Goal: Task Accomplishment & Management: Complete application form

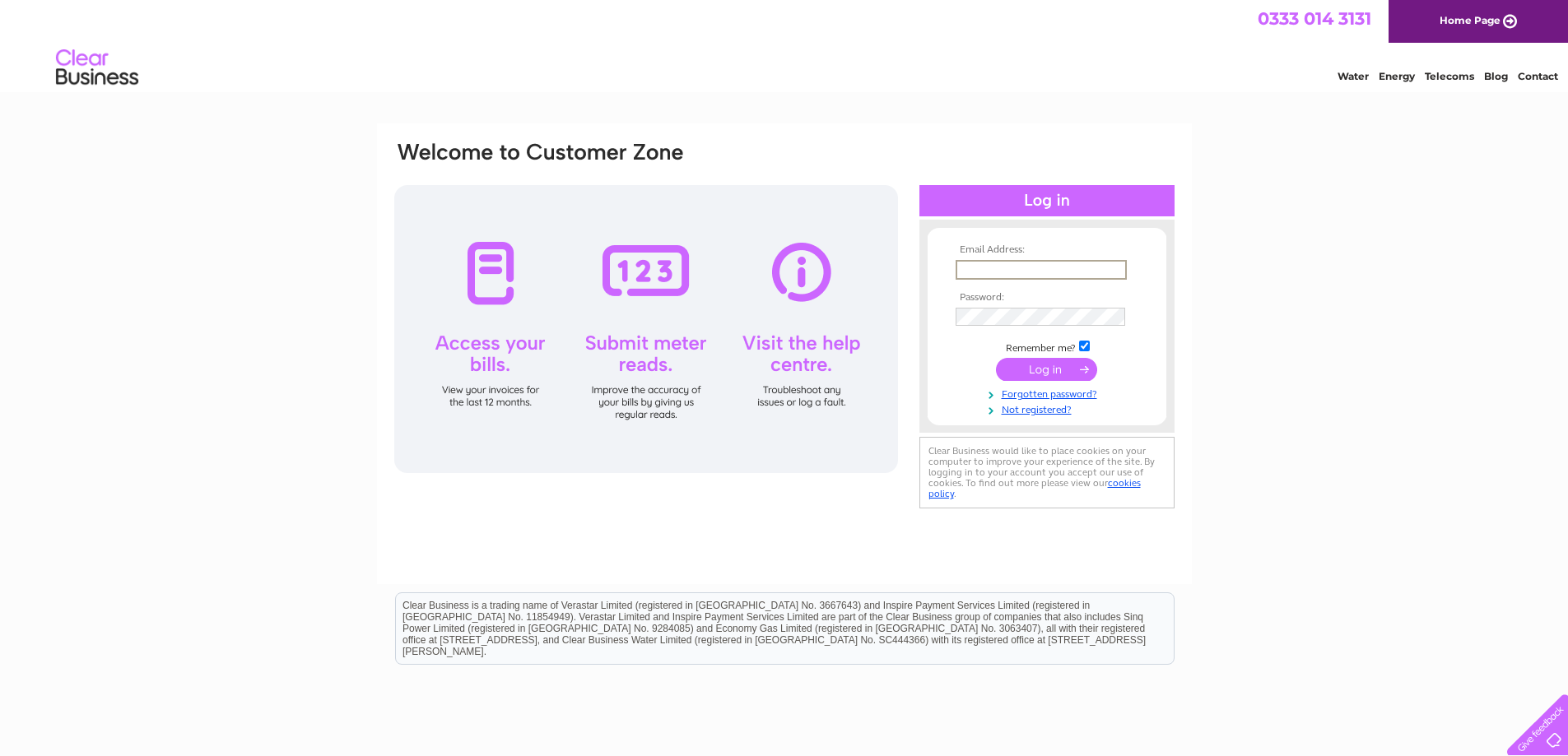
click at [978, 265] on input "text" at bounding box center [1041, 270] width 171 height 20
type input "saeed@landview.co.uk"
click at [1044, 372] on input "submit" at bounding box center [1047, 368] width 102 height 23
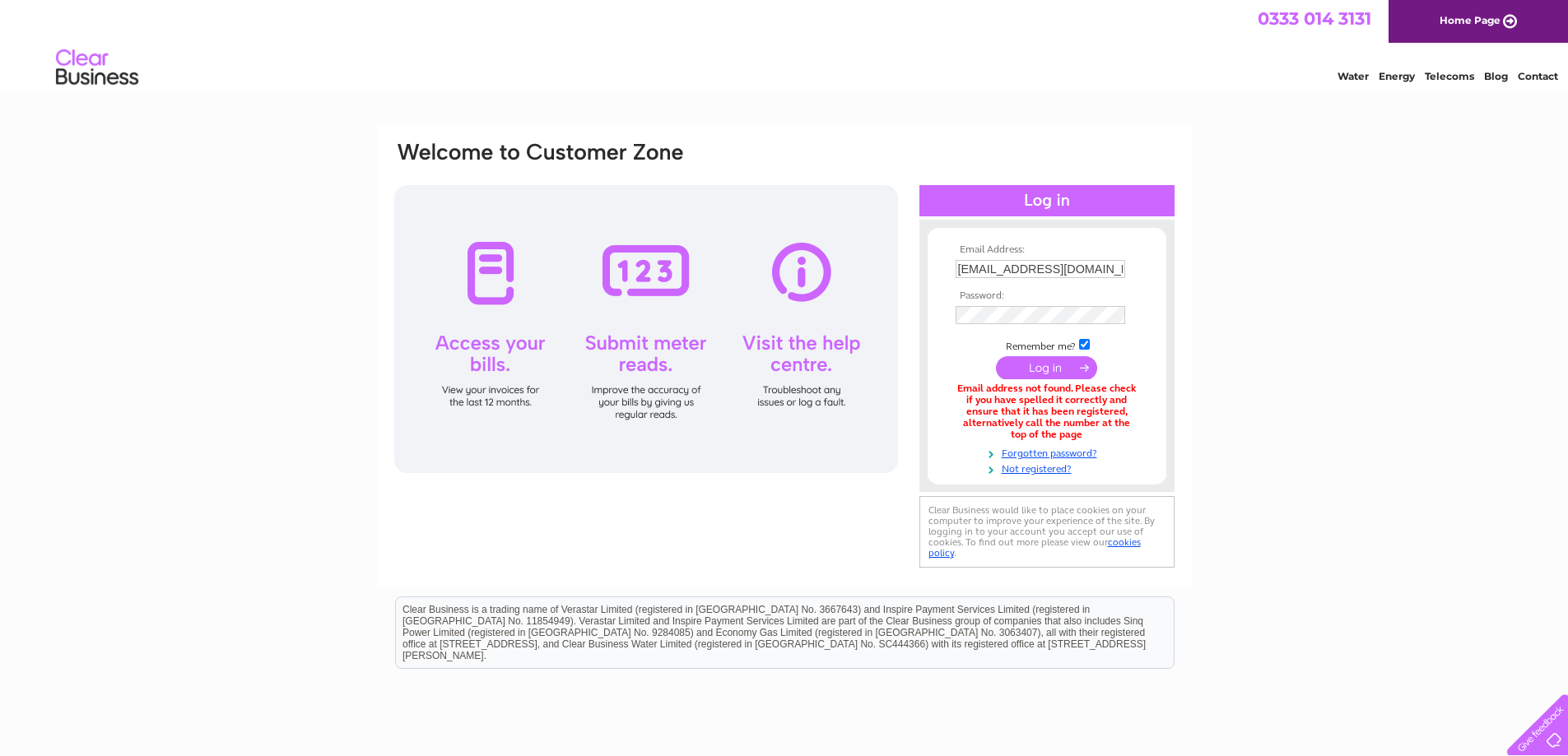
click at [728, 483] on div "Email Address: [EMAIL_ADDRESS][DOMAIN_NAME] Password:" at bounding box center [785, 355] width 784 height 432
click at [1040, 471] on link "Not registered?" at bounding box center [1049, 468] width 187 height 16
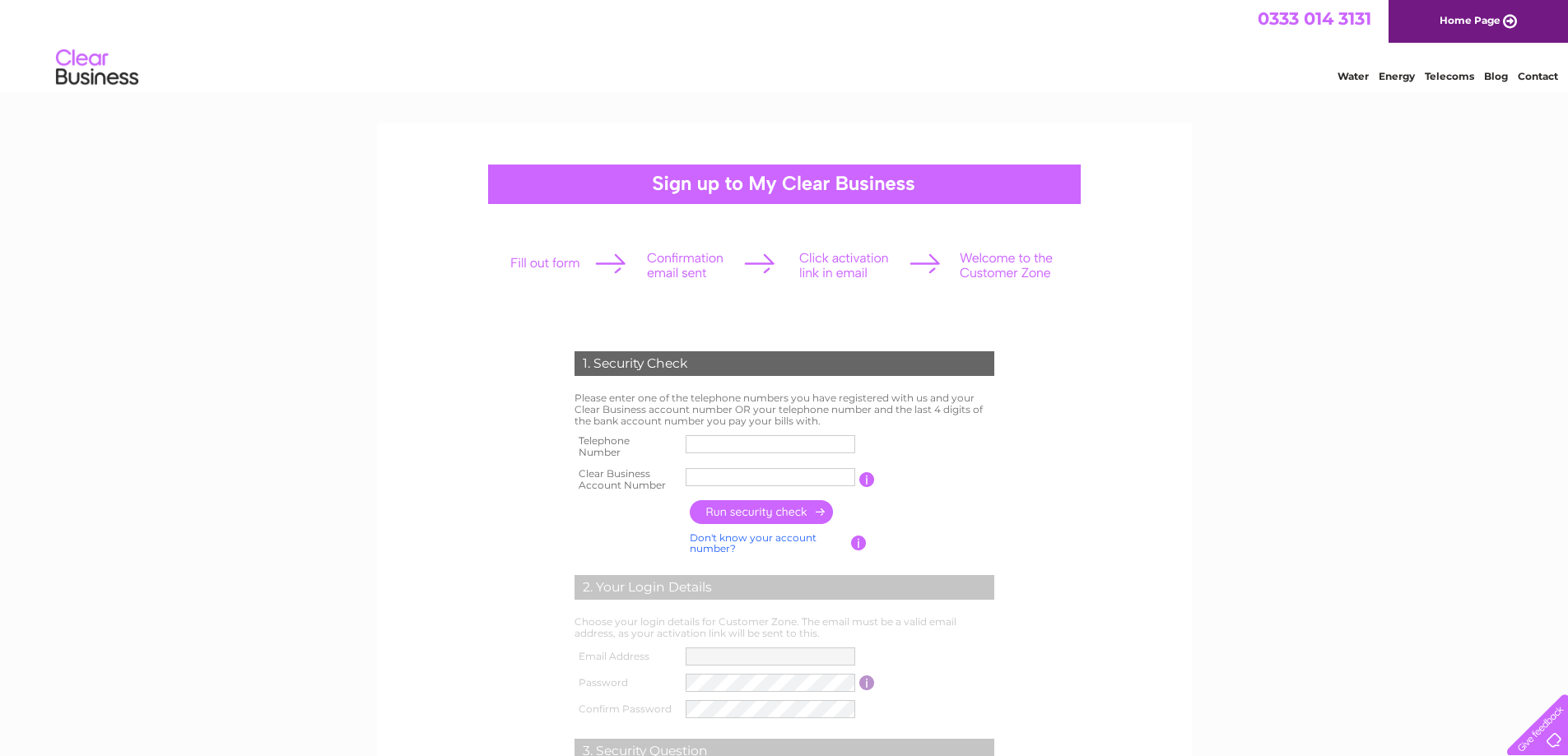
click at [707, 444] on input "text" at bounding box center [771, 444] width 169 height 18
type input "07887936006"
click at [713, 476] on input "text" at bounding box center [772, 477] width 171 height 20
type input "985054"
click at [754, 512] on input "button" at bounding box center [762, 512] width 145 height 24
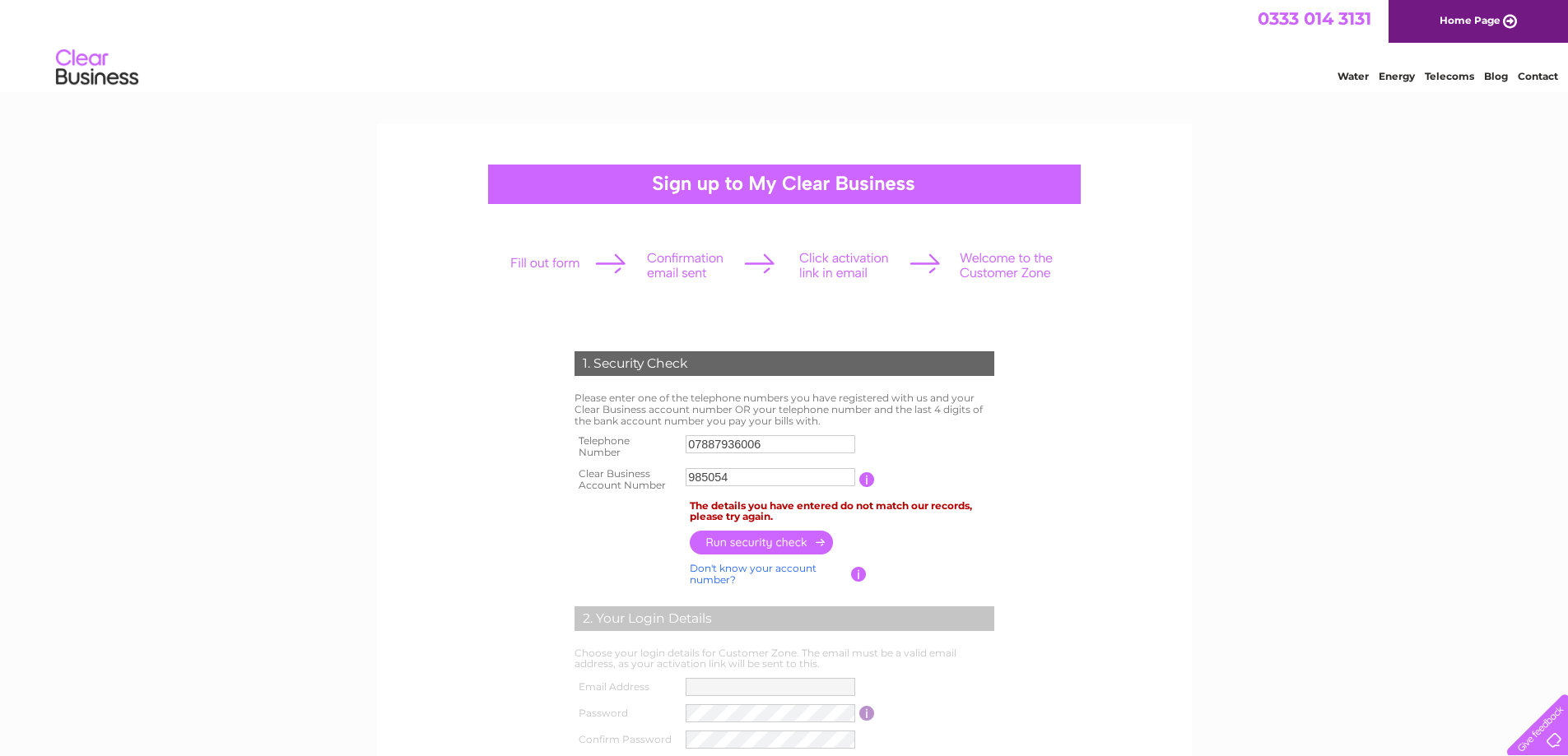
click at [1052, 514] on form "1. Security Check Please enter one of the telephone numbers you have registered…" at bounding box center [785, 642] width 784 height 646
click at [753, 543] on input "button" at bounding box center [762, 542] width 145 height 24
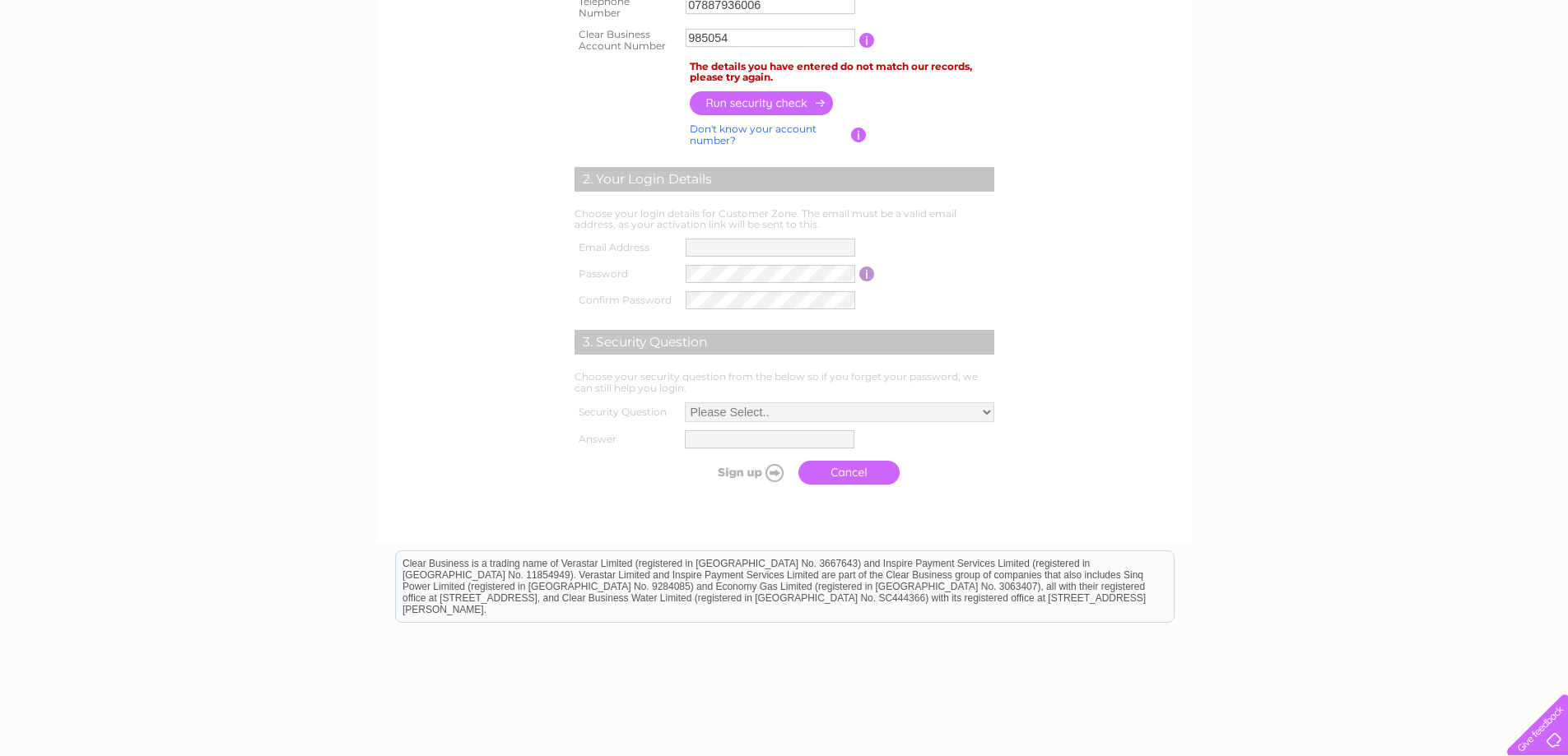
scroll to position [493, 0]
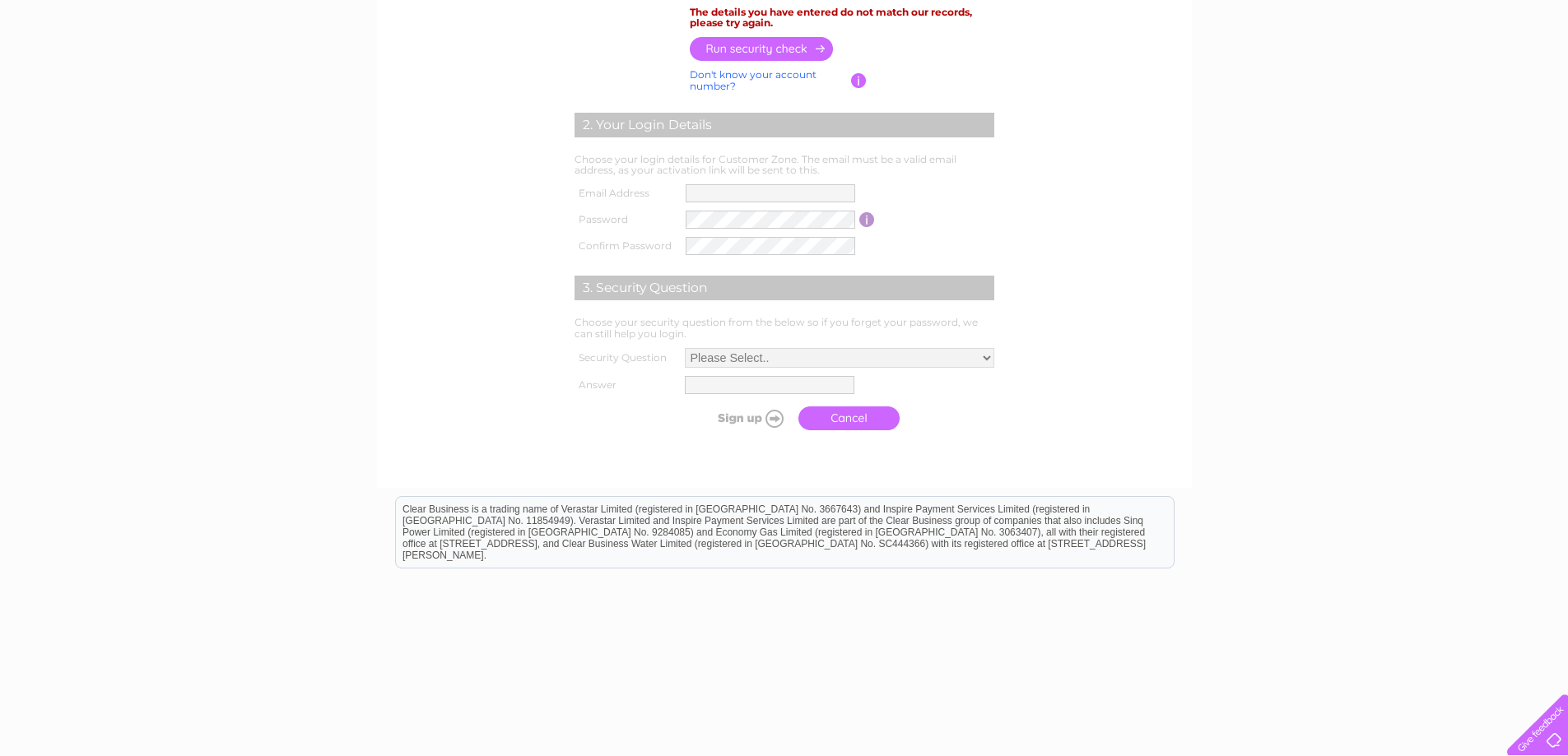
click at [840, 424] on link "Cancel" at bounding box center [849, 418] width 102 height 24
